Goal: Task Accomplishment & Management: Use online tool/utility

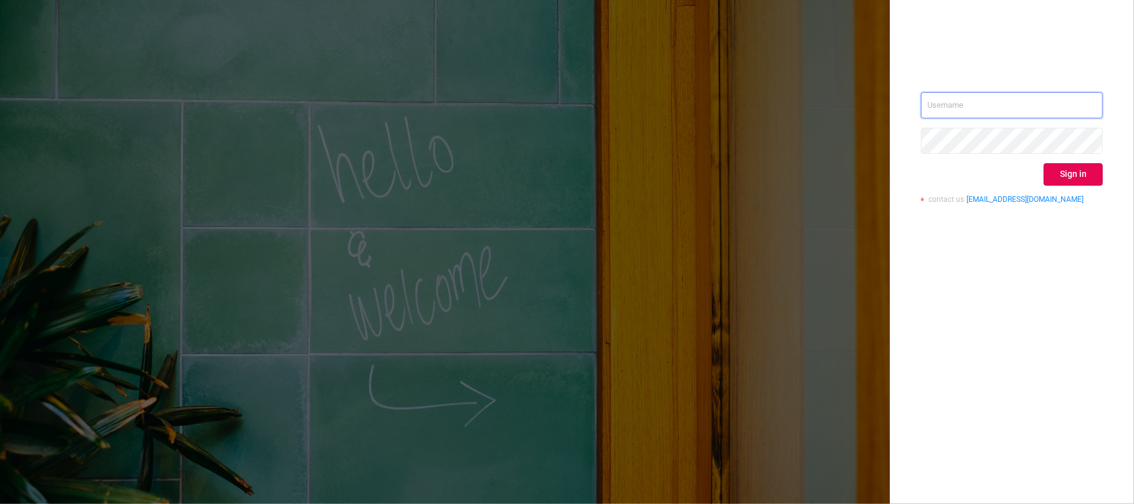
type input "[EMAIL_ADDRESS][DOMAIN_NAME]"
click at [1081, 170] on button "Sign in" at bounding box center [1073, 174] width 59 height 22
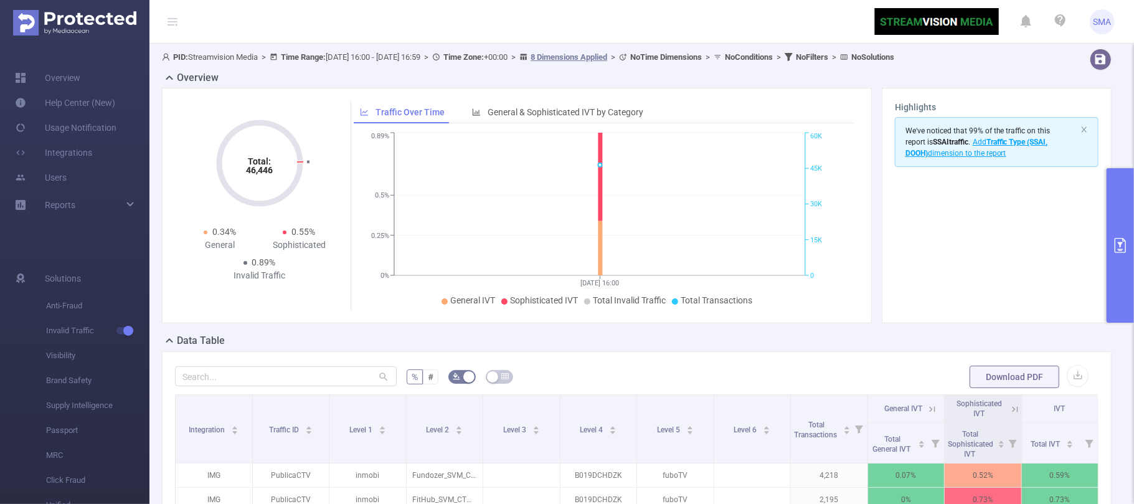
click at [1121, 250] on icon "primary" at bounding box center [1120, 245] width 15 height 15
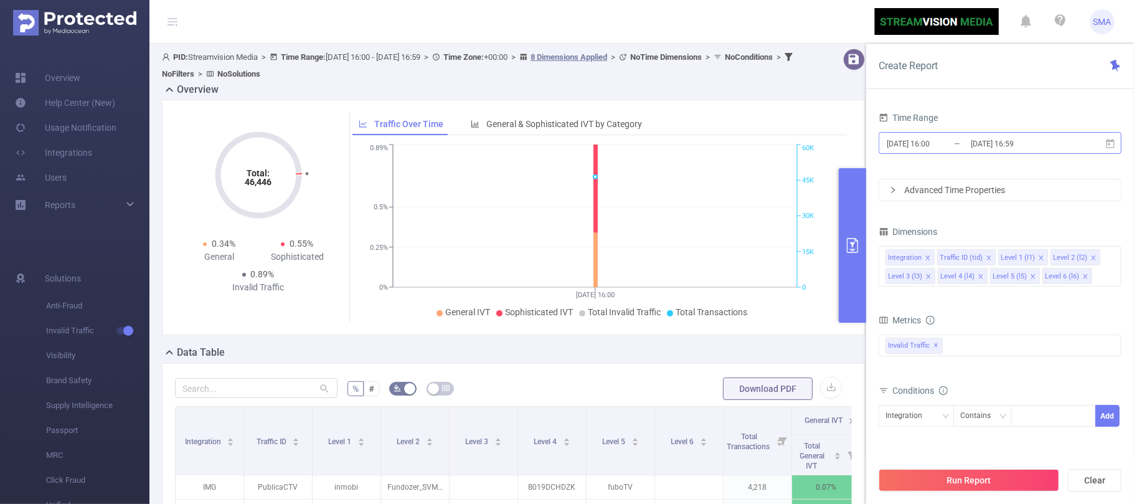
click at [947, 144] on input "[DATE] 16:00" at bounding box center [935, 143] width 101 height 17
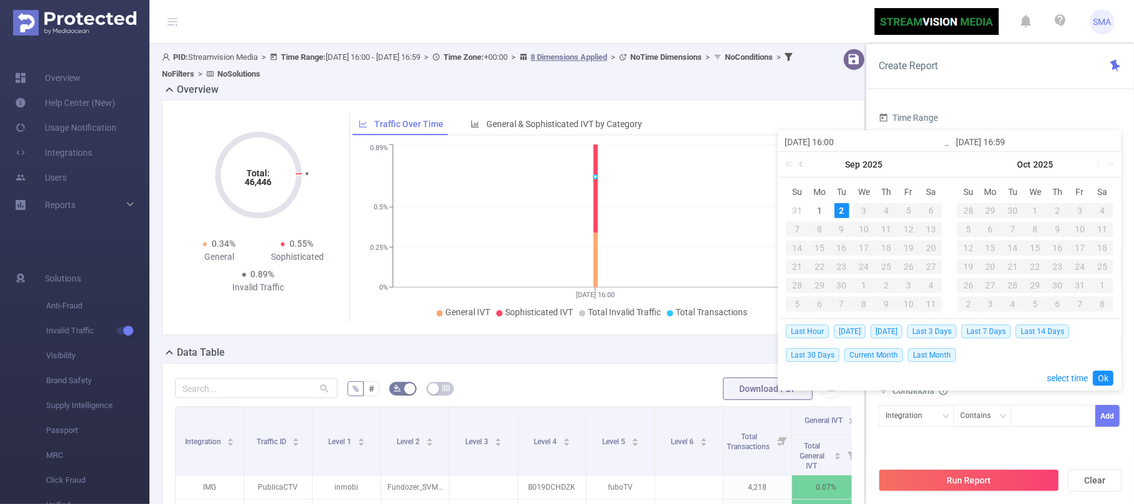
click at [800, 168] on link at bounding box center [801, 164] width 11 height 25
click at [887, 250] on div "17" at bounding box center [886, 247] width 15 height 15
click at [888, 247] on div "17" at bounding box center [886, 247] width 15 height 15
type input "[DATE] 16:00"
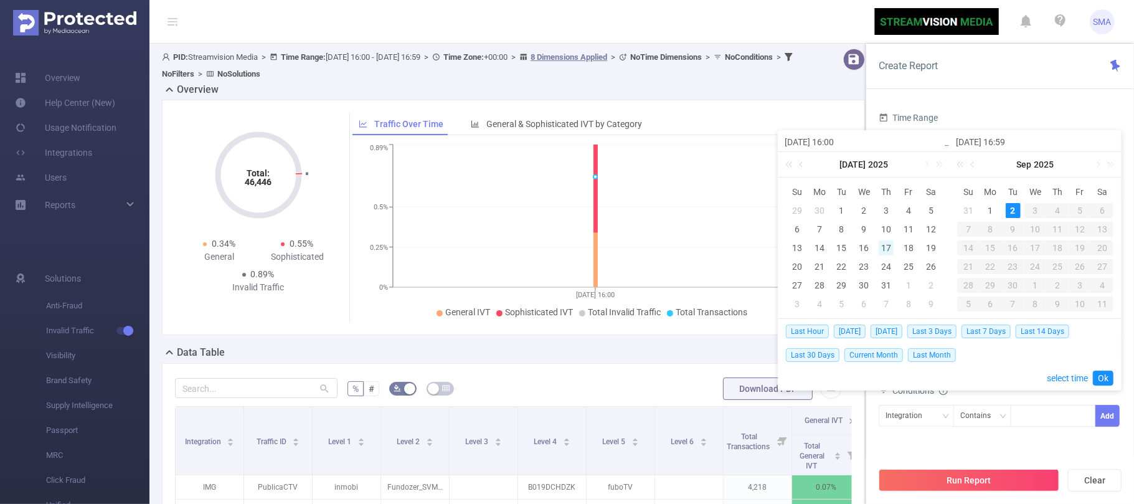
type input "[DATE] 16:59"
type input "[DATE] 16:00"
type input "[DATE] 16:59"
click at [1084, 247] on div "15" at bounding box center [1079, 247] width 15 height 15
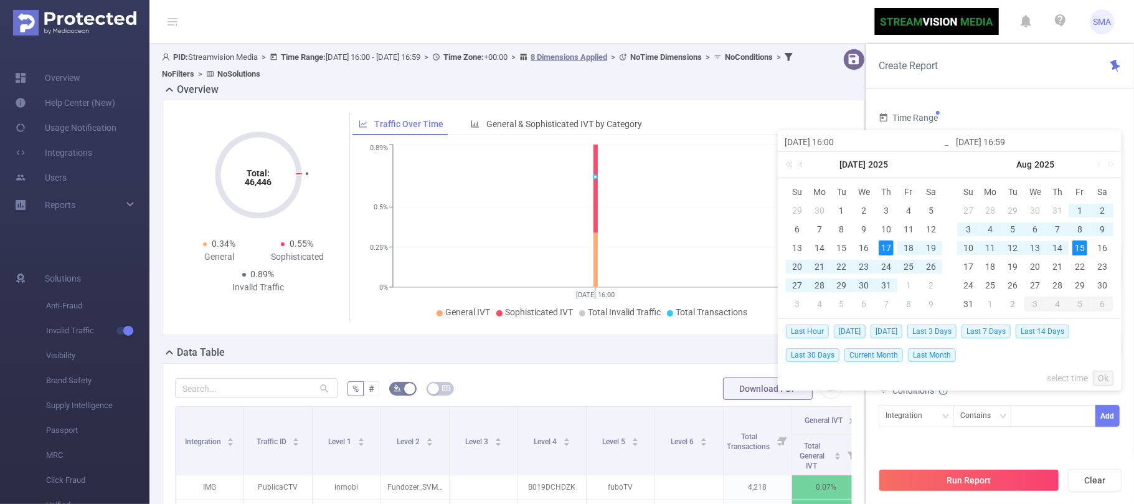
click at [882, 247] on div "17" at bounding box center [886, 247] width 15 height 15
type input "[DATE] 16:59"
click at [1106, 379] on link "Ok" at bounding box center [1103, 377] width 21 height 15
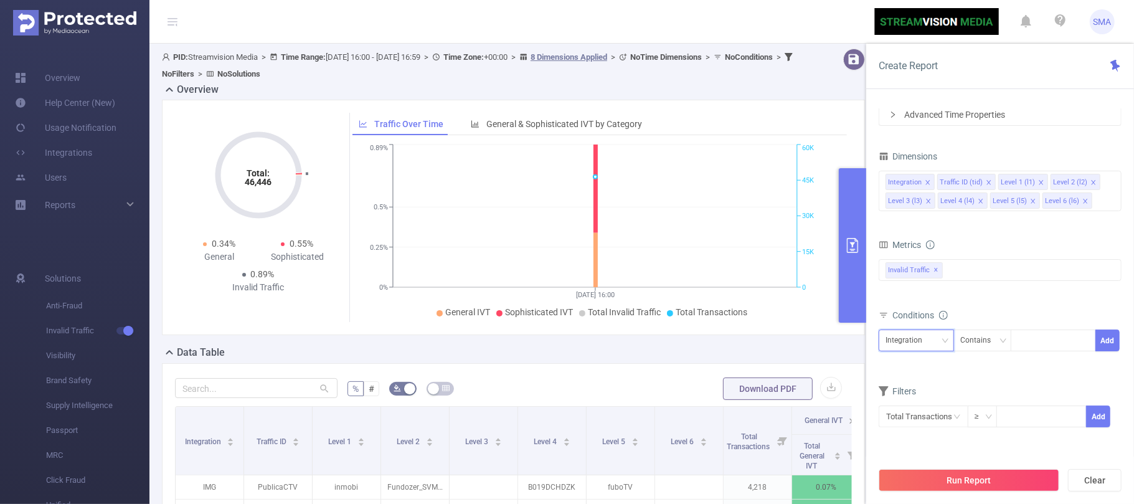
click at [939, 342] on div "Integration" at bounding box center [916, 340] width 62 height 21
click at [955, 418] on icon "icon: close-circle" at bounding box center [956, 416] width 7 height 7
click at [912, 418] on input "text" at bounding box center [924, 416] width 90 height 22
click at [935, 320] on li "Invalid Traffic" at bounding box center [922, 325] width 87 height 20
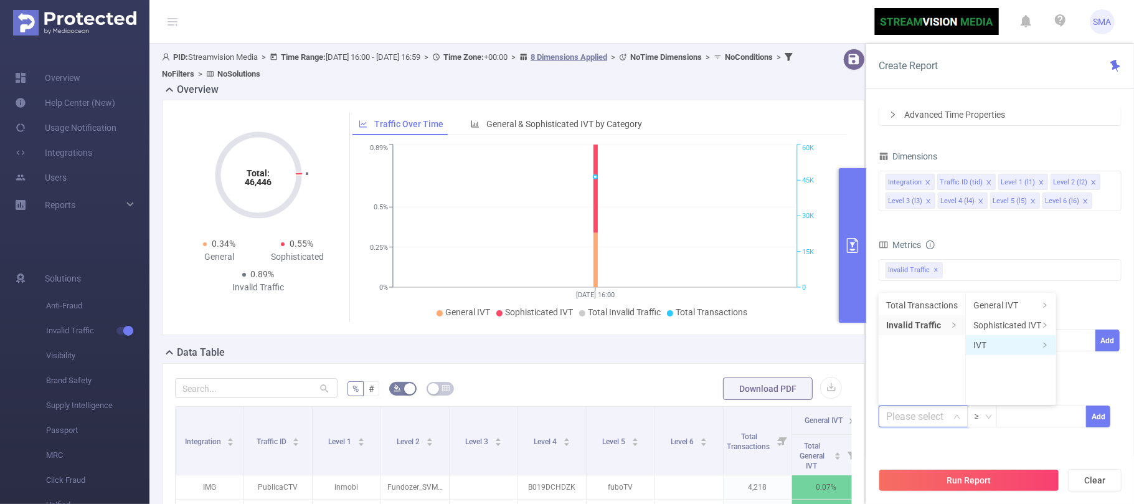
click at [1007, 349] on li "IVT" at bounding box center [1011, 345] width 90 height 20
click at [1098, 307] on li "Total IVT" at bounding box center [1091, 305] width 68 height 20
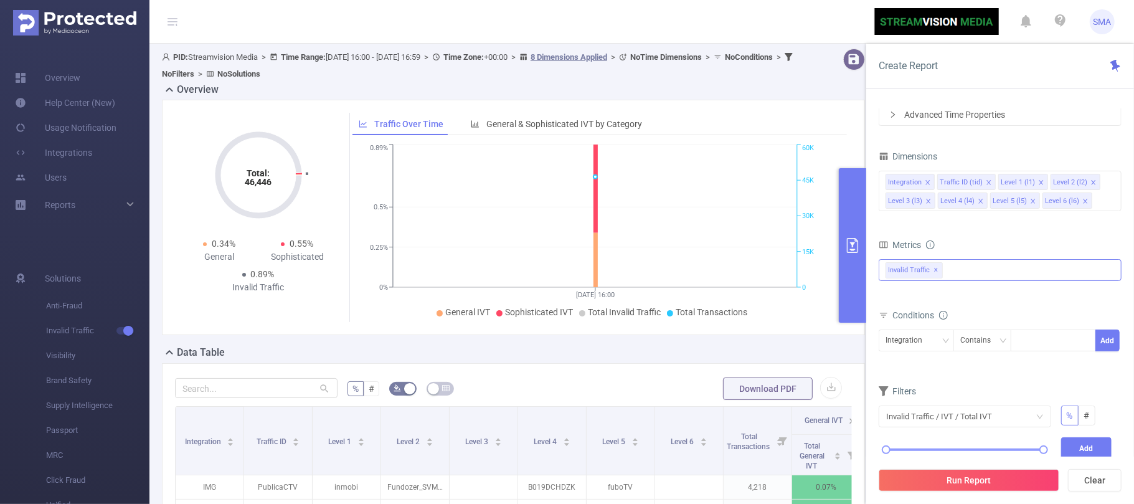
click at [956, 273] on div "Invalid Traffic ✕" at bounding box center [1000, 270] width 243 height 22
click at [902, 274] on span at bounding box center [899, 275] width 10 height 10
click at [988, 248] on div "Metrics" at bounding box center [1000, 246] width 243 height 21
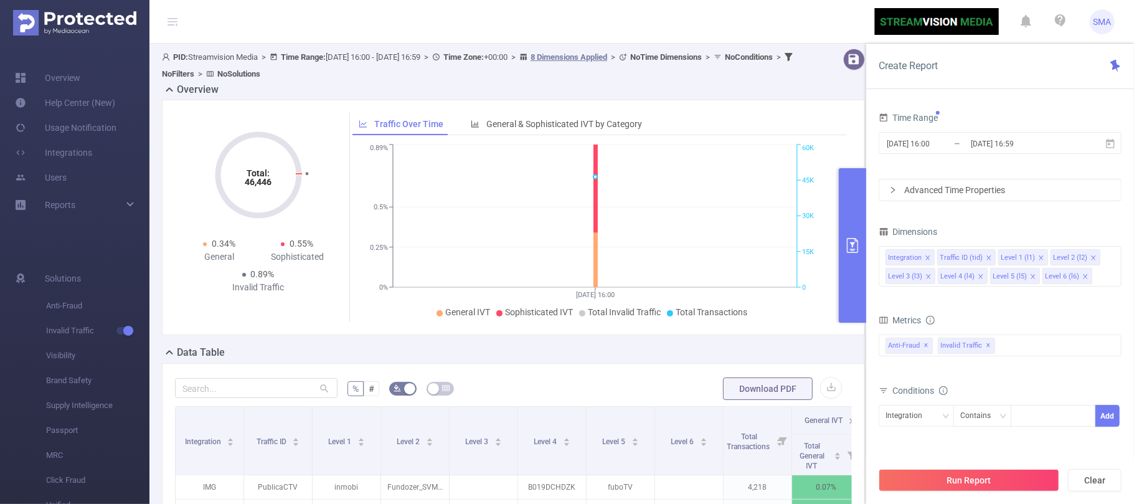
click at [967, 191] on div "Advanced Time Properties" at bounding box center [1000, 189] width 242 height 21
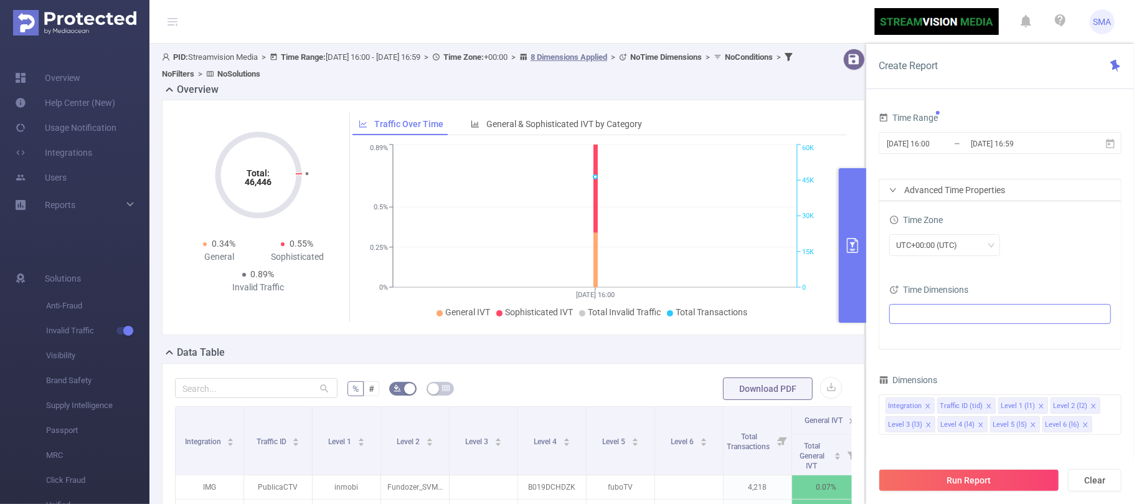
click at [910, 309] on ul at bounding box center [995, 313] width 205 height 19
click at [910, 337] on span at bounding box center [912, 338] width 10 height 10
click at [1056, 259] on div "UTC+00:00 (UTC)" at bounding box center [1000, 246] width 222 height 29
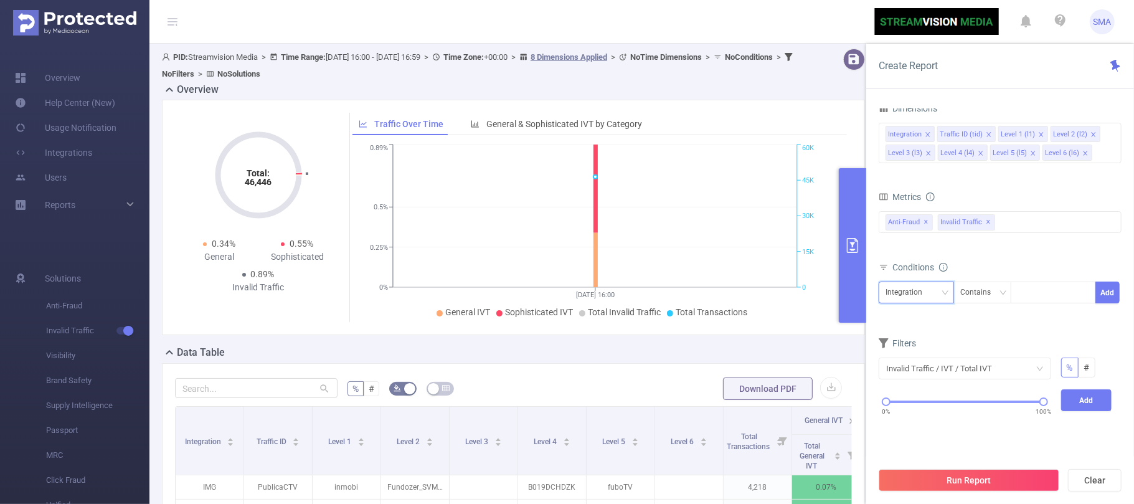
click at [945, 296] on icon "icon: down" at bounding box center [945, 292] width 7 height 7
click at [917, 354] on li "Level 1 (l1)" at bounding box center [916, 357] width 75 height 20
click at [1021, 301] on input at bounding box center [1020, 293] width 6 height 16
type input "TGM"
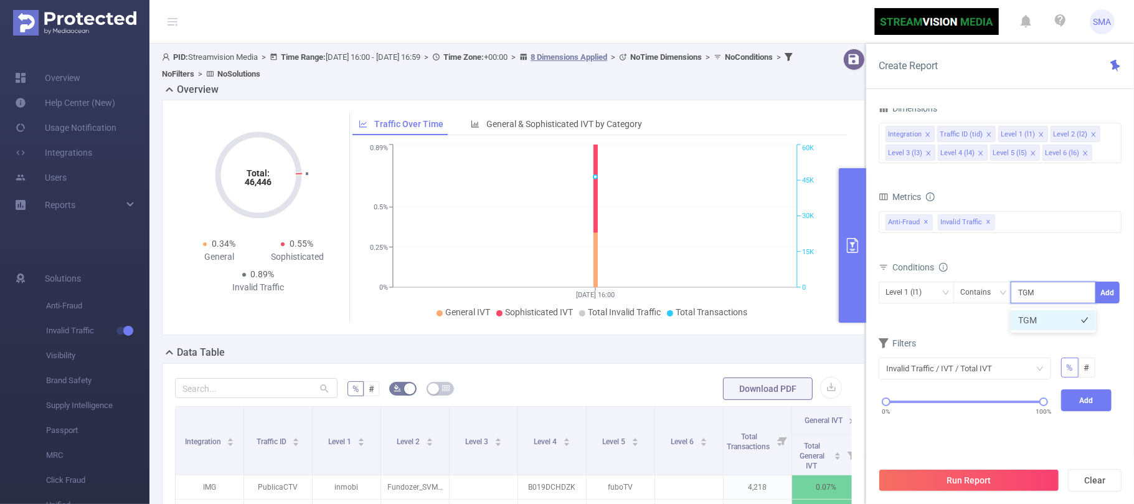
click at [1040, 318] on li "TGM" at bounding box center [1053, 320] width 85 height 20
click at [1108, 298] on button "Add" at bounding box center [1107, 292] width 24 height 22
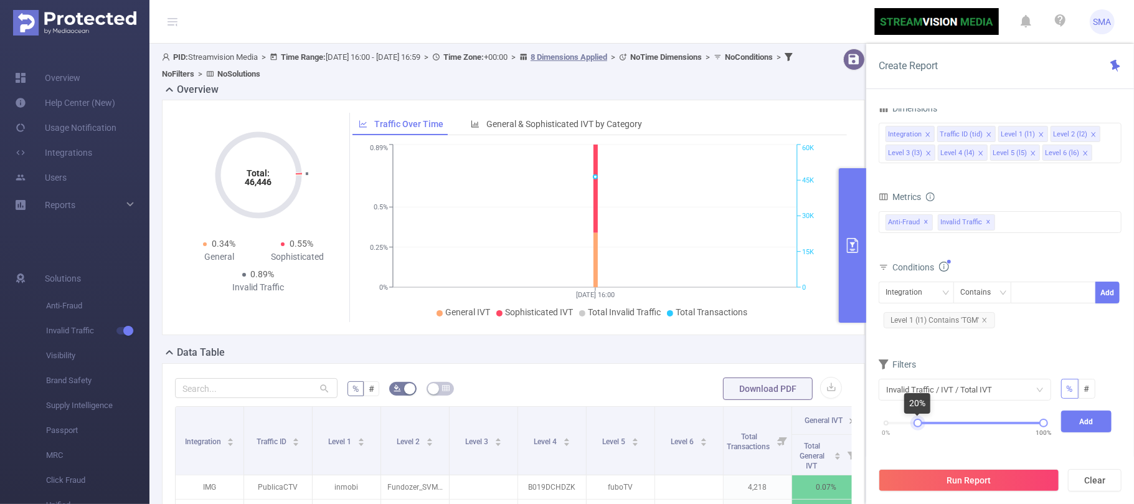
drag, startPoint x: 885, startPoint y: 422, endPoint x: 917, endPoint y: 430, distance: 32.6
click at [917, 430] on div "0% 100%" at bounding box center [965, 427] width 182 height 34
click at [1072, 429] on button "Add" at bounding box center [1086, 421] width 51 height 22
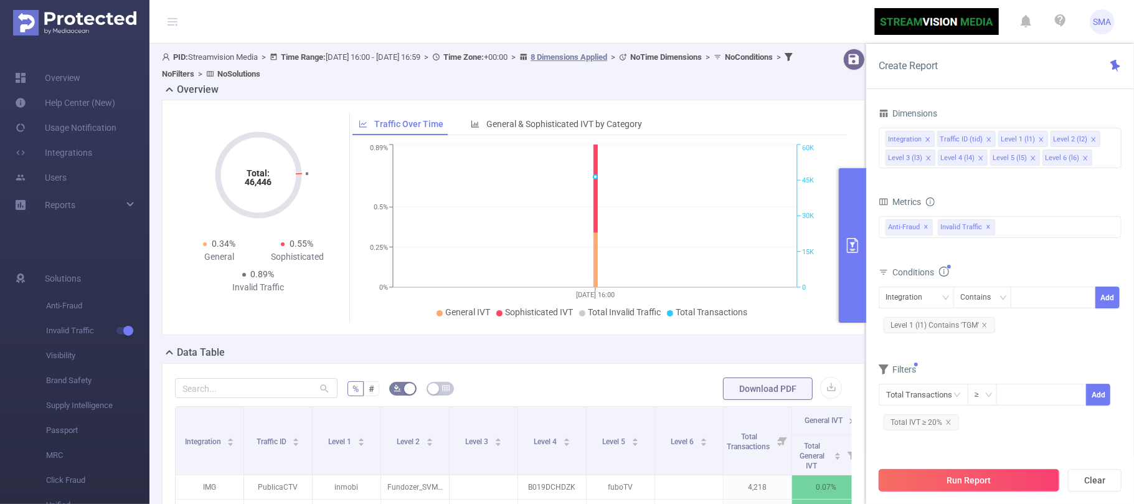
click at [969, 479] on button "Run Report" at bounding box center [969, 480] width 181 height 22
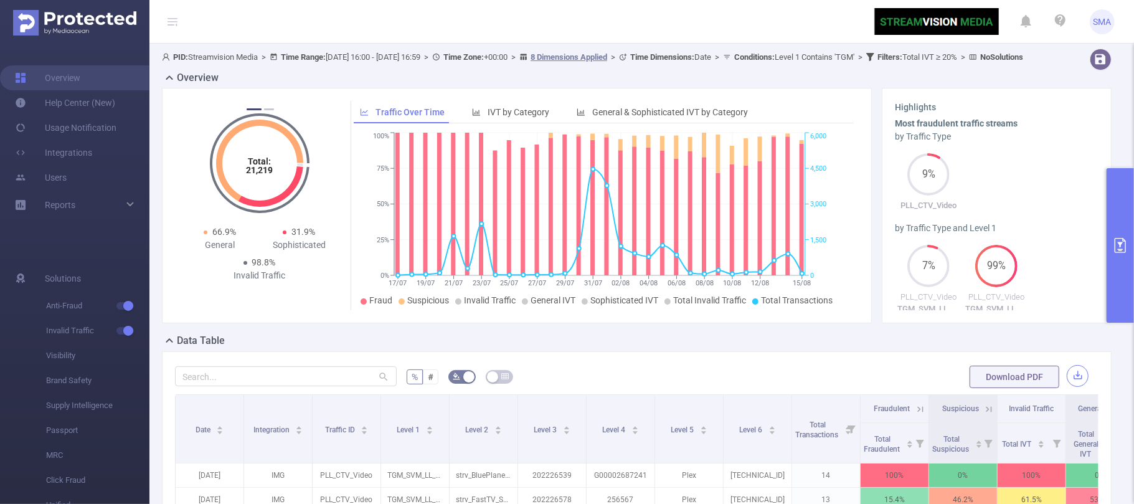
click at [1069, 386] on button "button" at bounding box center [1078, 376] width 22 height 22
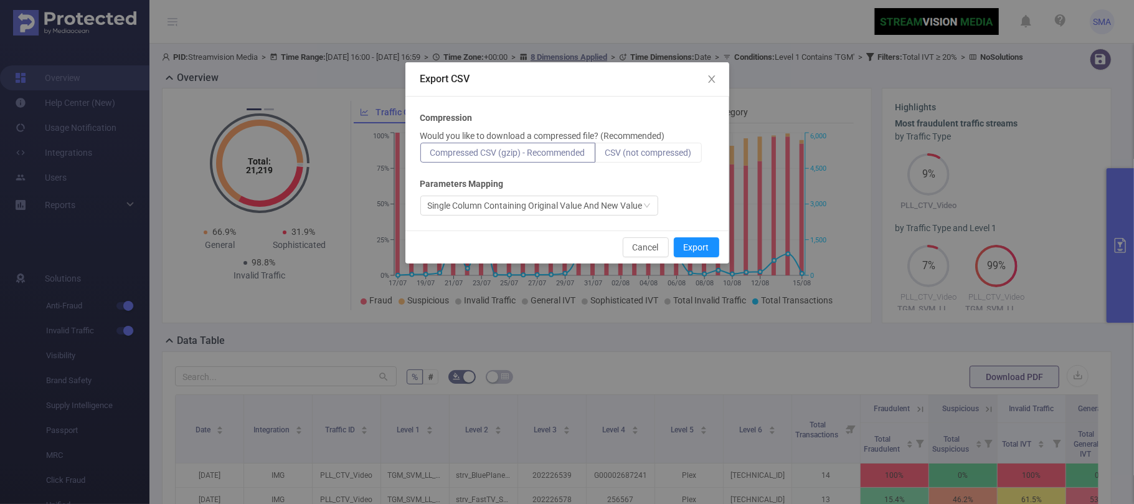
click at [668, 148] on span "CSV (not compressed)" at bounding box center [648, 153] width 87 height 10
click at [605, 156] on input "CSV (not compressed)" at bounding box center [605, 156] width 0 height 0
click at [701, 250] on button "Export" at bounding box center [696, 247] width 45 height 20
